Goal: Check status: Check status

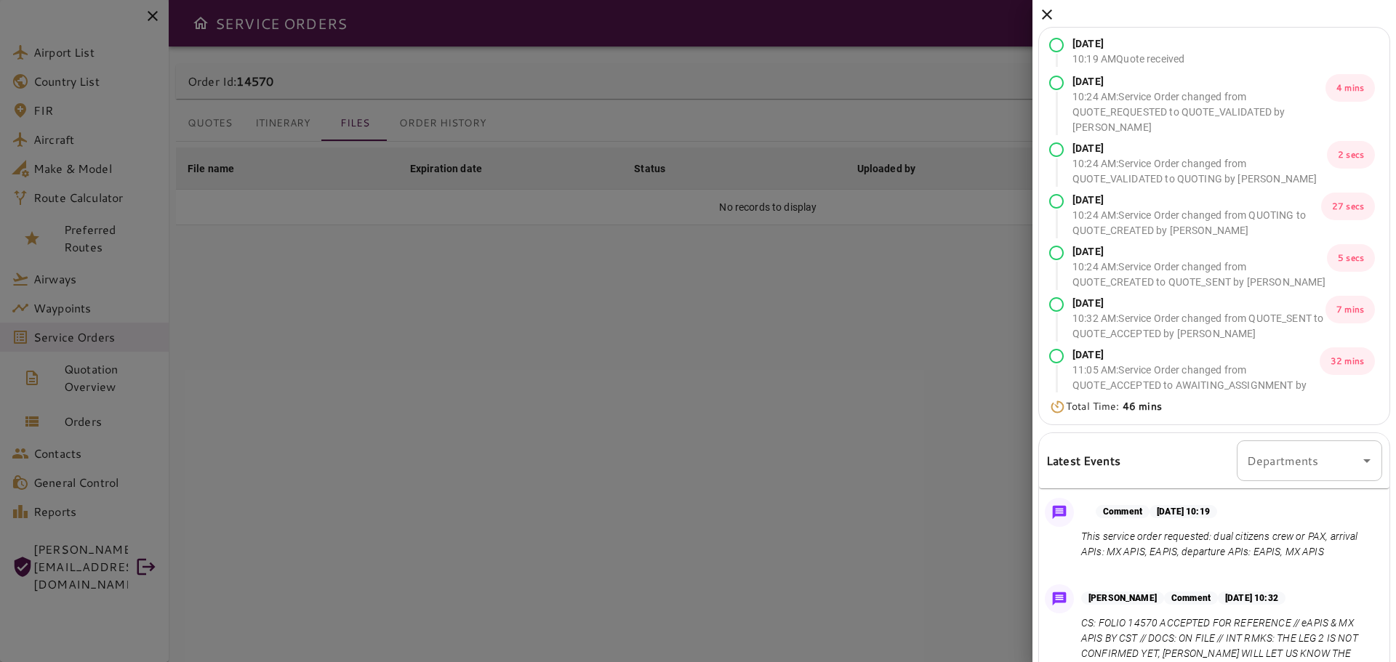
click at [1041, 13] on icon at bounding box center [1046, 14] width 17 height 17
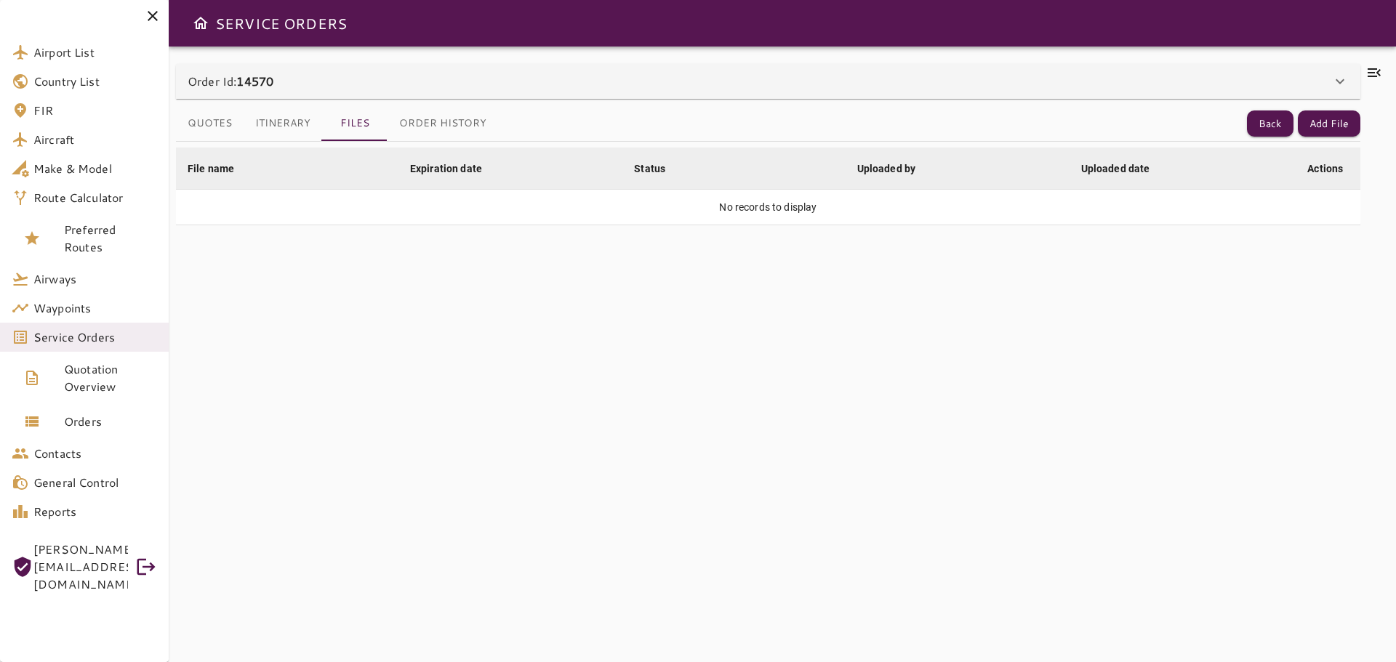
click at [152, 14] on icon at bounding box center [152, 15] width 17 height 17
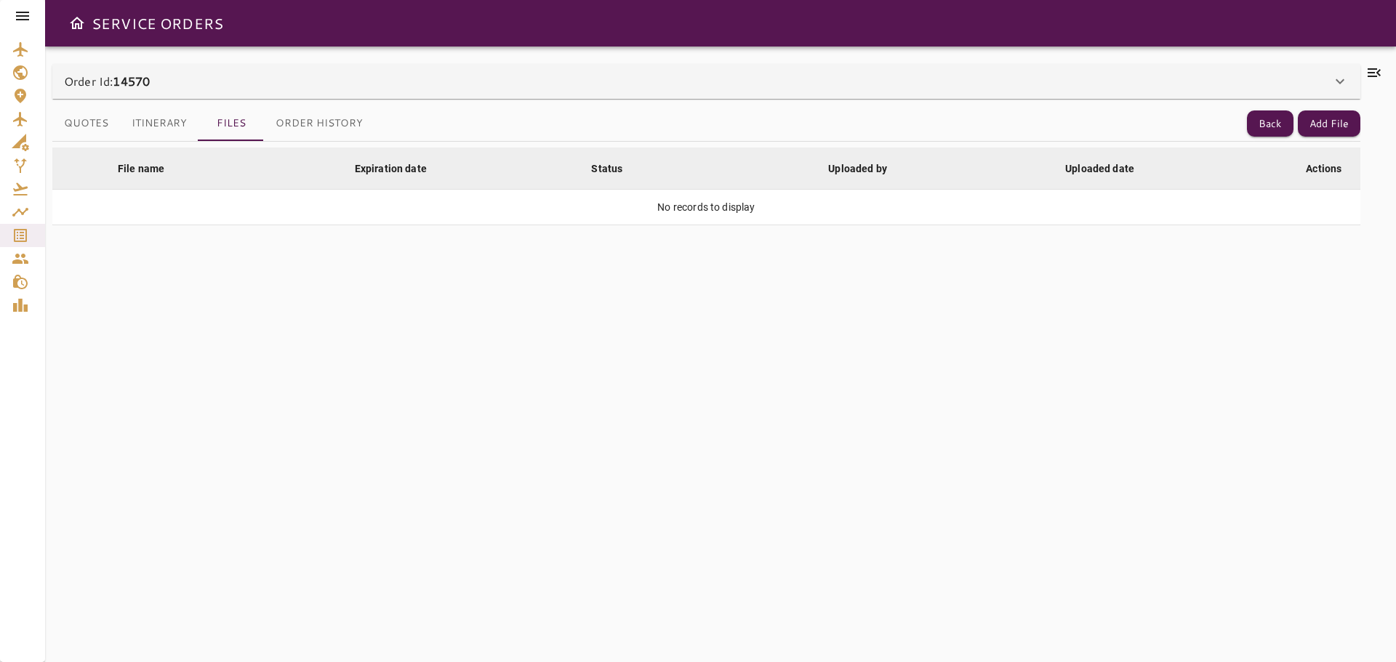
click at [1379, 77] on icon at bounding box center [1373, 72] width 17 height 17
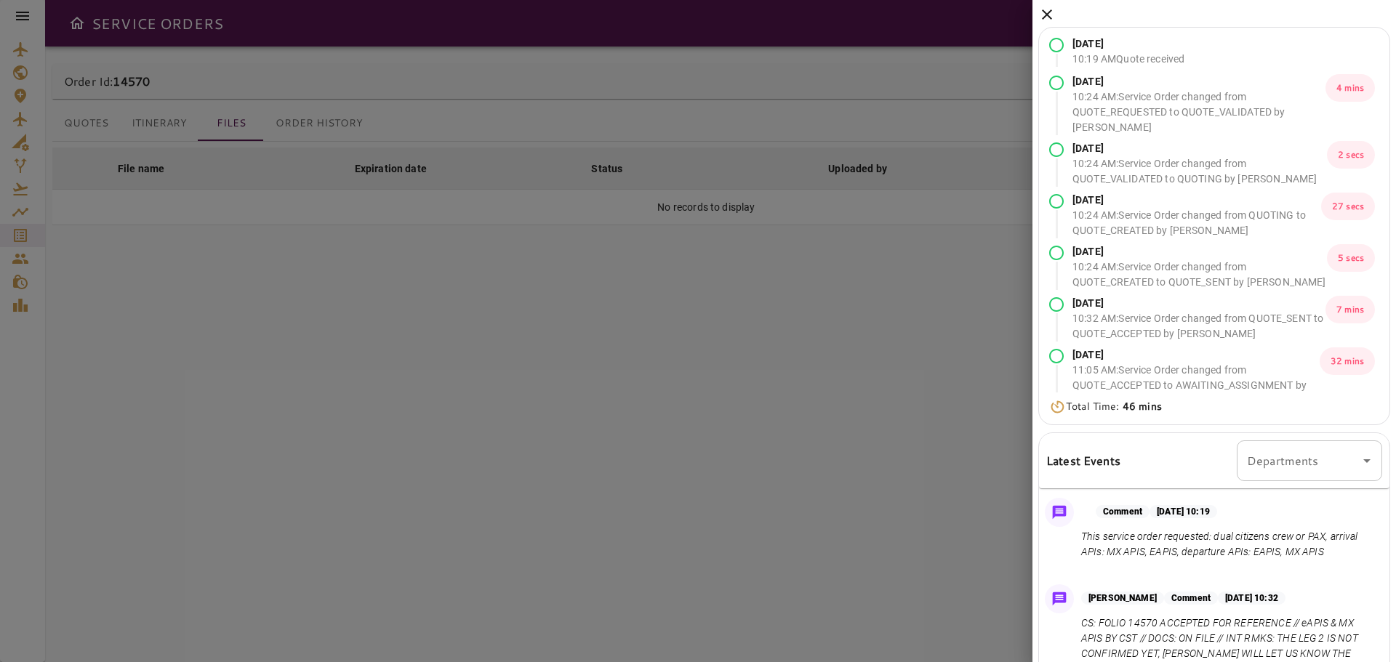
click at [1047, 15] on icon at bounding box center [1047, 14] width 10 height 10
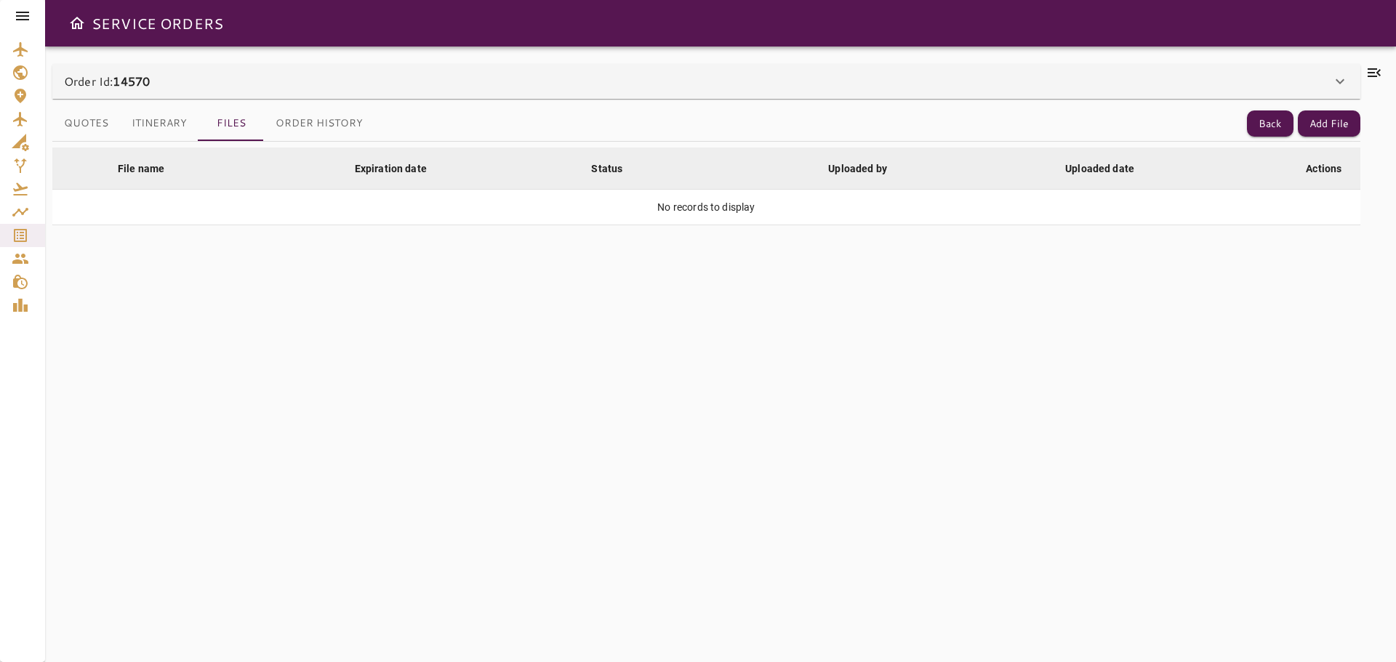
click at [17, 16] on icon at bounding box center [22, 16] width 13 height 9
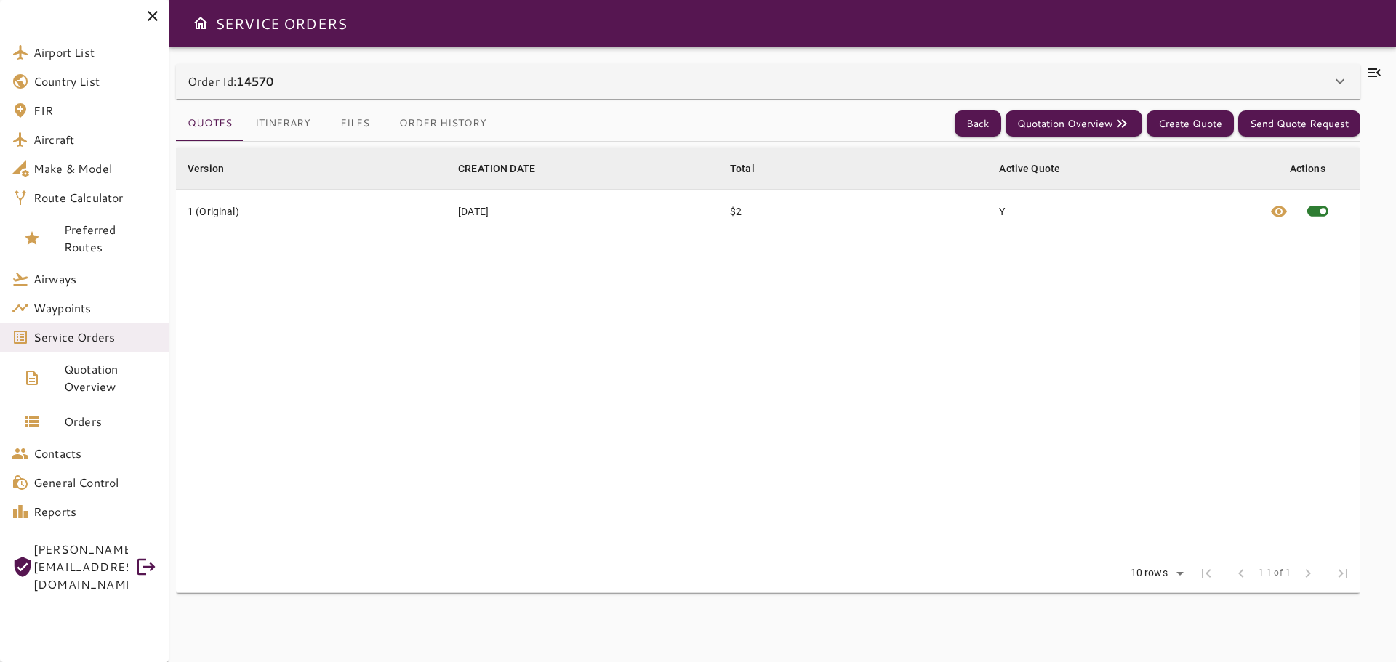
click at [153, 18] on icon at bounding box center [152, 15] width 17 height 17
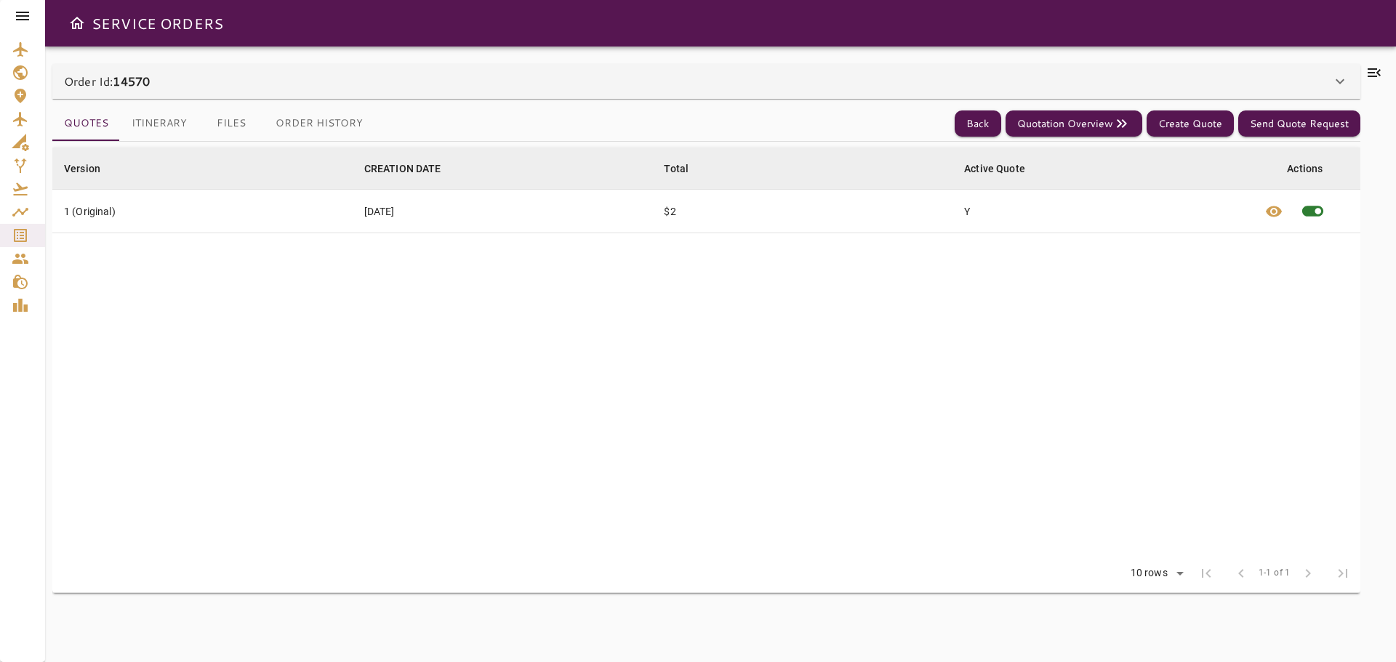
click at [1333, 83] on icon at bounding box center [1339, 81] width 17 height 17
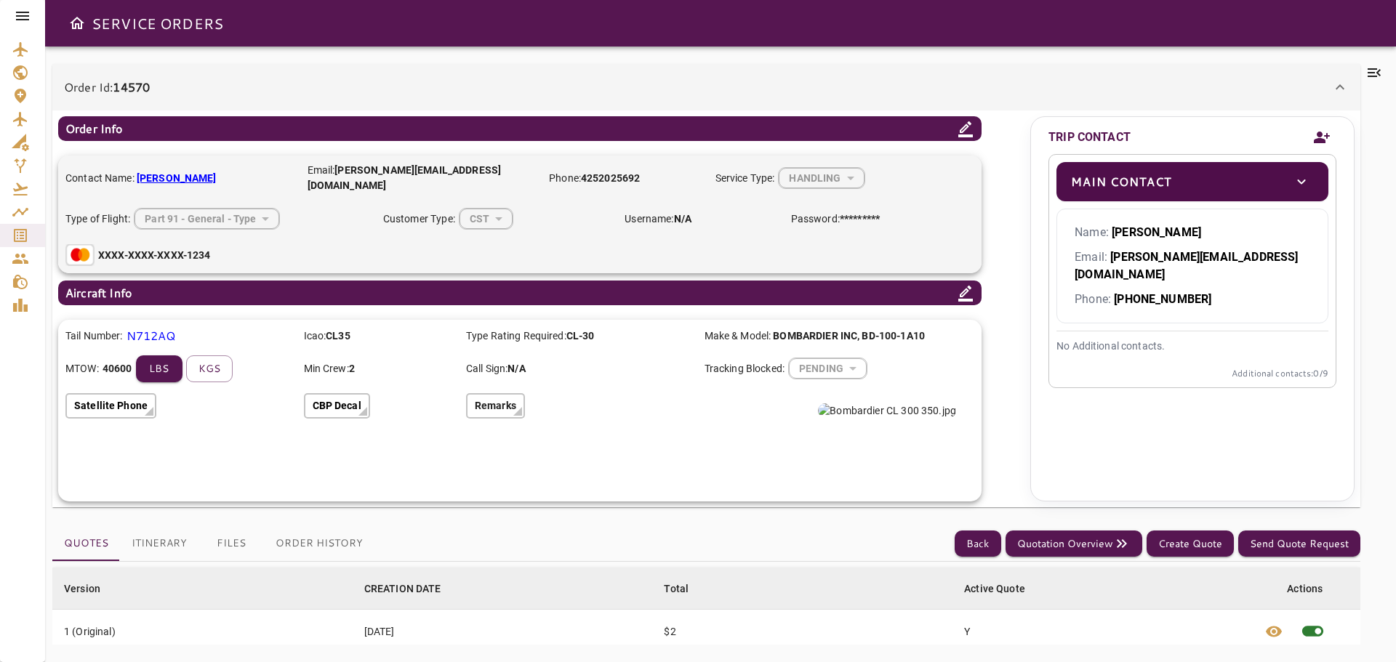
click at [1333, 79] on icon at bounding box center [1339, 87] width 17 height 17
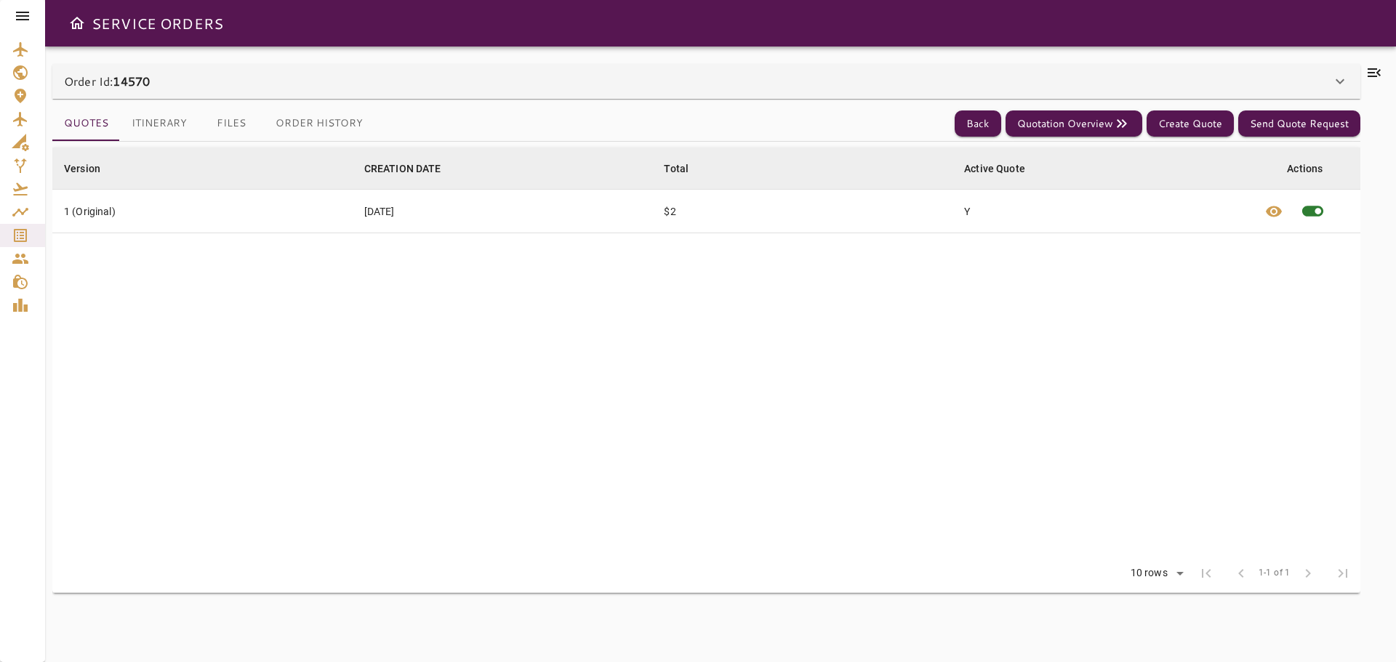
click at [1368, 71] on icon at bounding box center [1373, 72] width 17 height 17
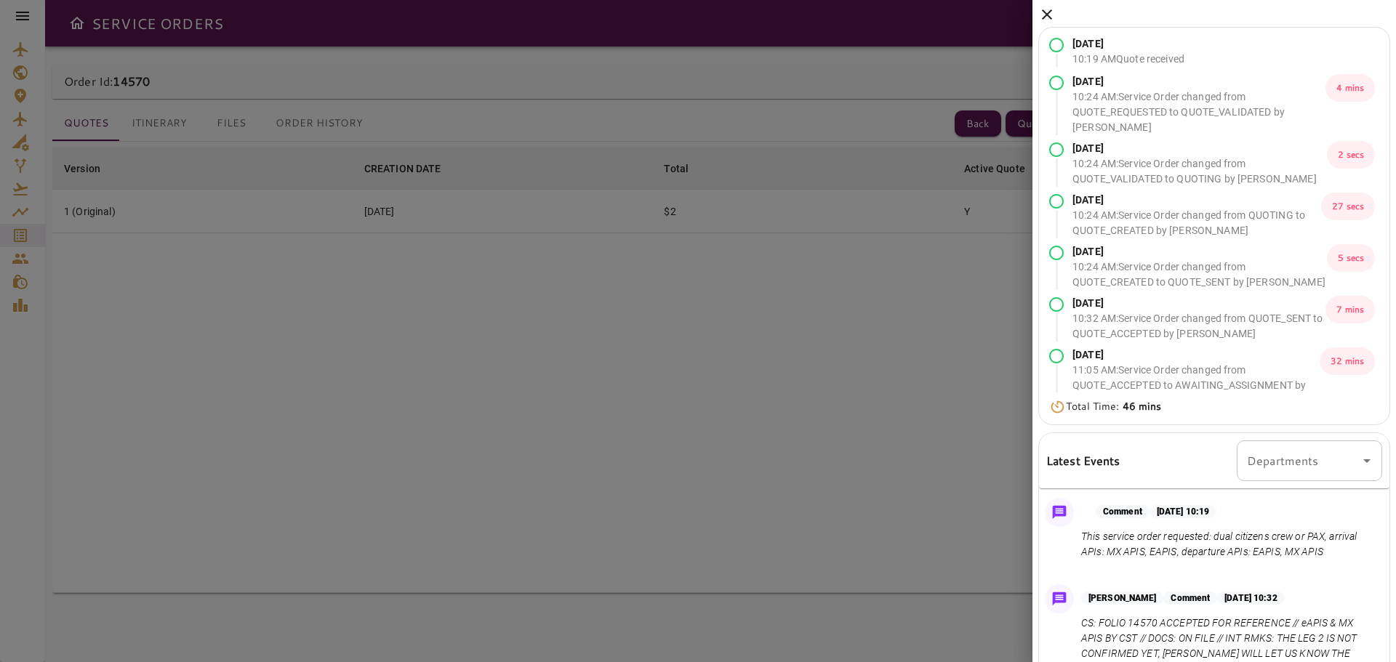
click at [1045, 13] on icon at bounding box center [1047, 14] width 10 height 10
